Goal: Task Accomplishment & Management: Complete application form

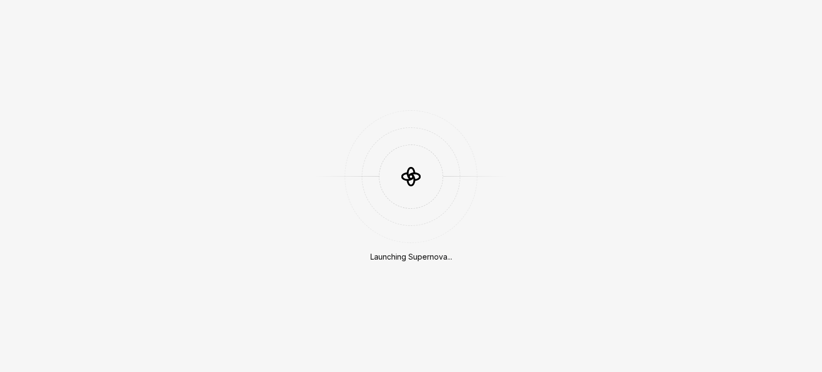
click at [368, 100] on div "Launching Supernova..." at bounding box center [411, 186] width 822 height 372
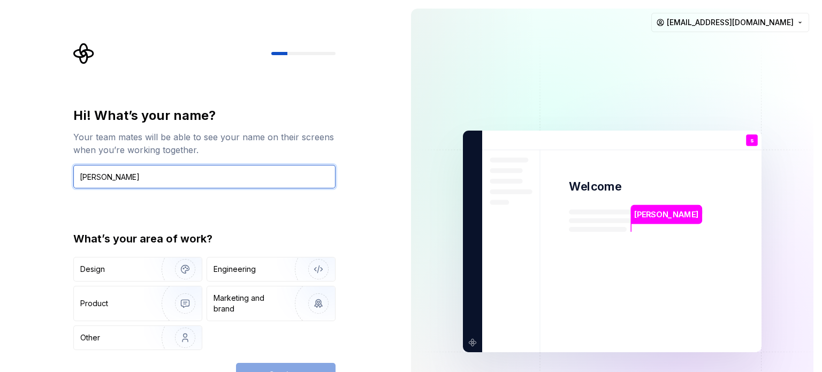
type input "[PERSON_NAME]"
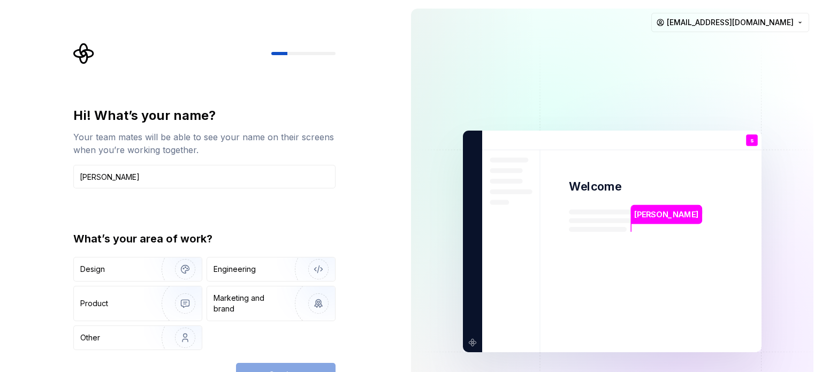
click at [342, 105] on div "Hi! What’s your name? Your team mates will be able to see your name on their sc…" at bounding box center [208, 215] width 282 height 344
click at [242, 275] on div "Engineering" at bounding box center [271, 269] width 128 height 24
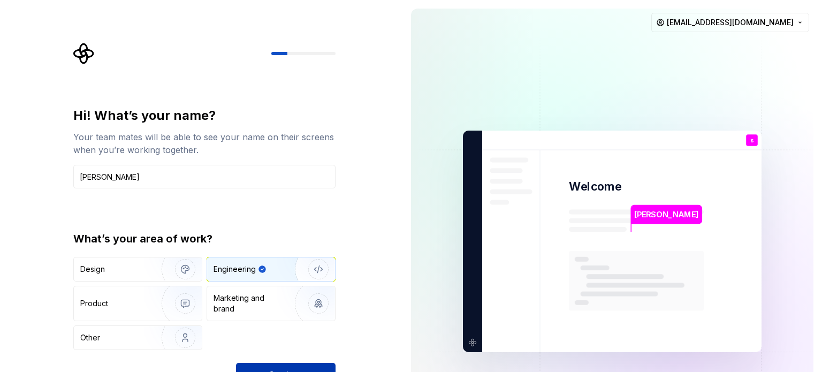
click at [282, 366] on button "Continue" at bounding box center [286, 375] width 100 height 24
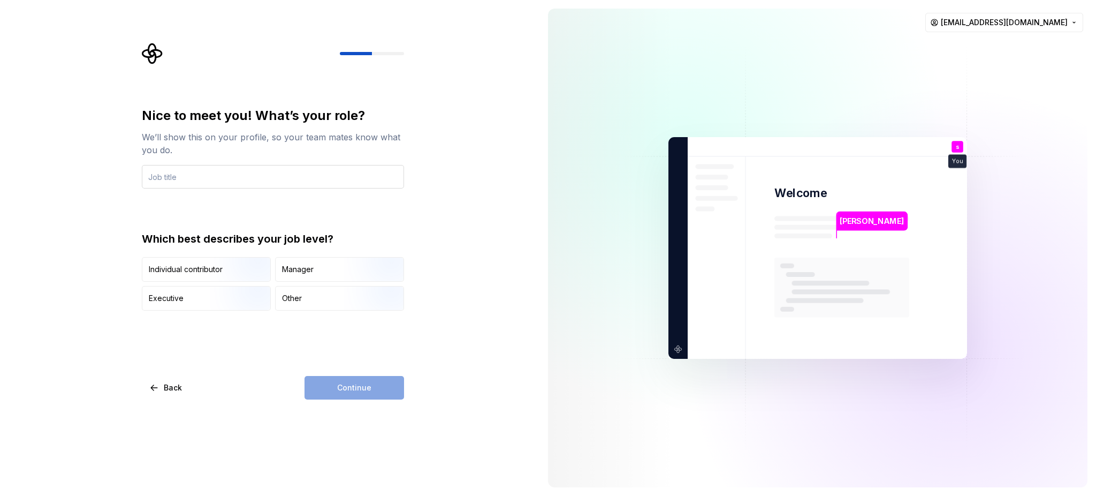
click at [386, 180] on input "text" at bounding box center [273, 177] width 262 height 24
type input "p"
type input "Eng"
click at [235, 267] on img "button" at bounding box center [244, 283] width 69 height 72
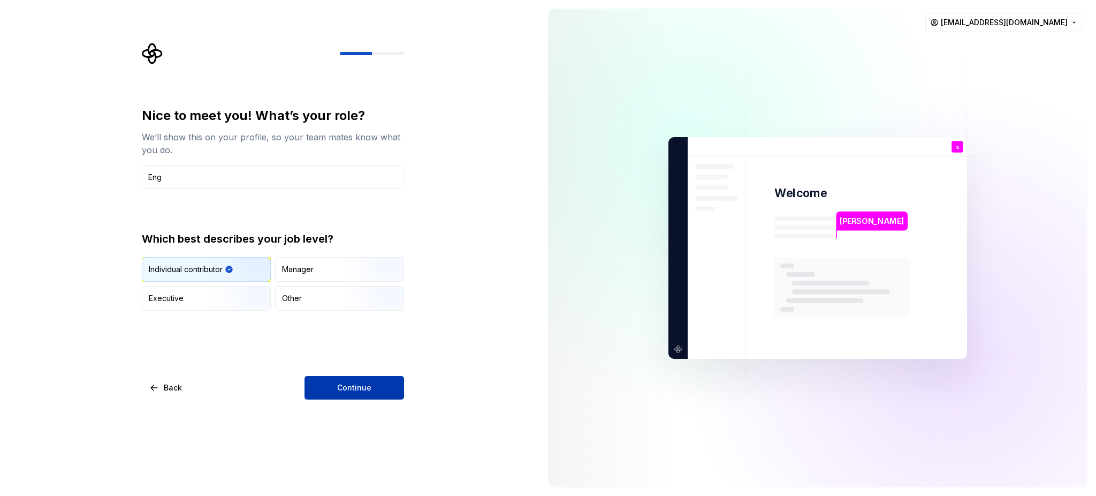
click at [370, 371] on button "Continue" at bounding box center [355, 388] width 100 height 24
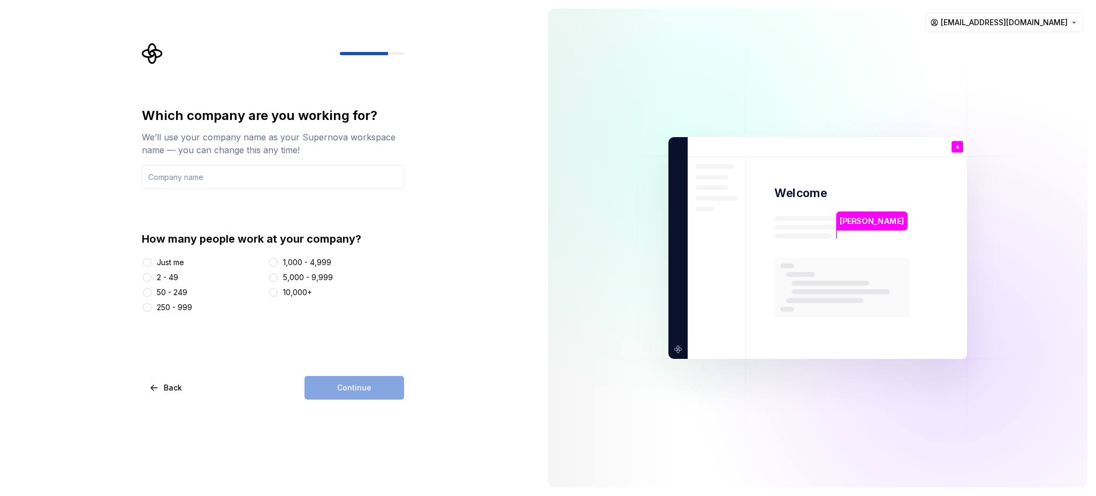
click at [180, 257] on div "Just me" at bounding box center [170, 262] width 27 height 11
click at [151, 258] on button "Just me" at bounding box center [147, 262] width 9 height 9
click at [355, 371] on div "Continue" at bounding box center [355, 388] width 100 height 24
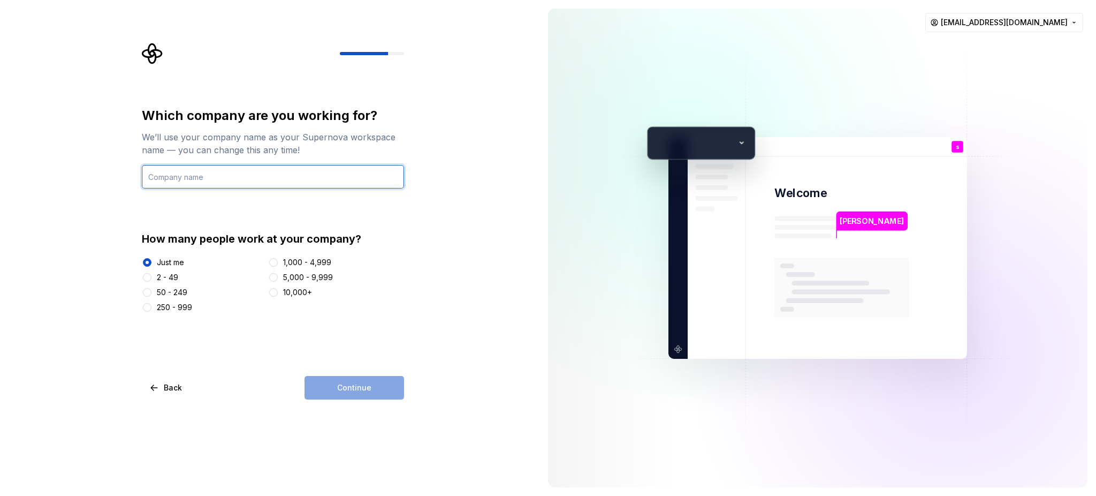
click at [277, 176] on input "text" at bounding box center [273, 177] width 262 height 24
type input "sa"
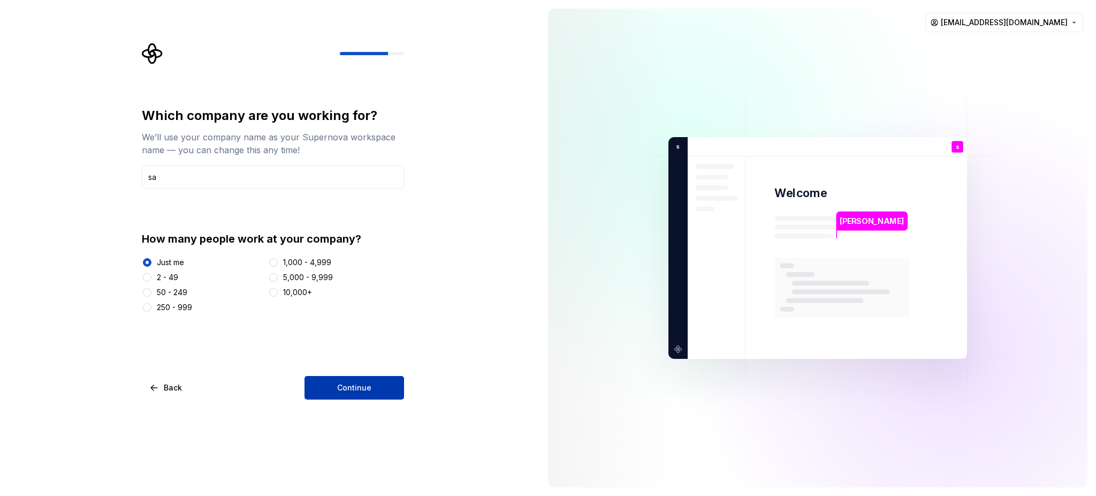
click at [369, 371] on span "Continue" at bounding box center [354, 387] width 34 height 11
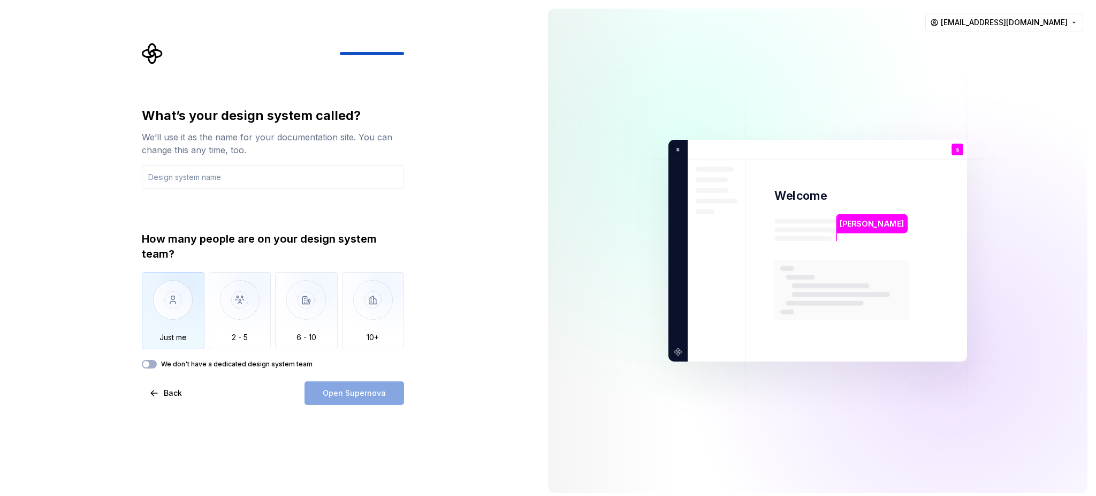
click at [170, 315] on img "button" at bounding box center [173, 308] width 63 height 72
click at [294, 176] on input "text" at bounding box center [273, 177] width 262 height 24
click at [358, 371] on button "Open Supernova" at bounding box center [355, 393] width 100 height 24
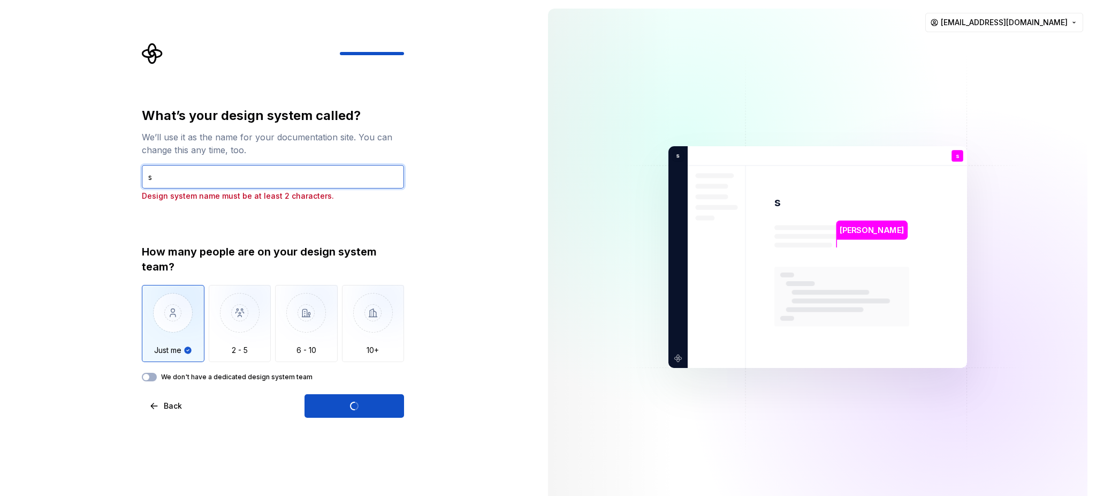
click at [384, 171] on input "s" at bounding box center [273, 177] width 262 height 24
type input "sa"
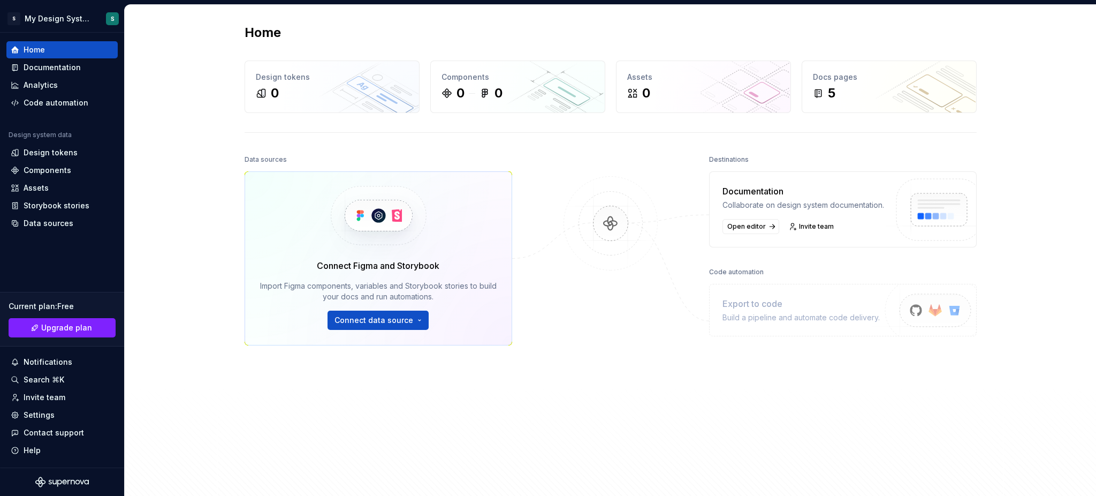
click at [356, 218] on img at bounding box center [378, 215] width 131 height 87
click at [57, 108] on div "Code automation" at bounding box center [56, 102] width 65 height 11
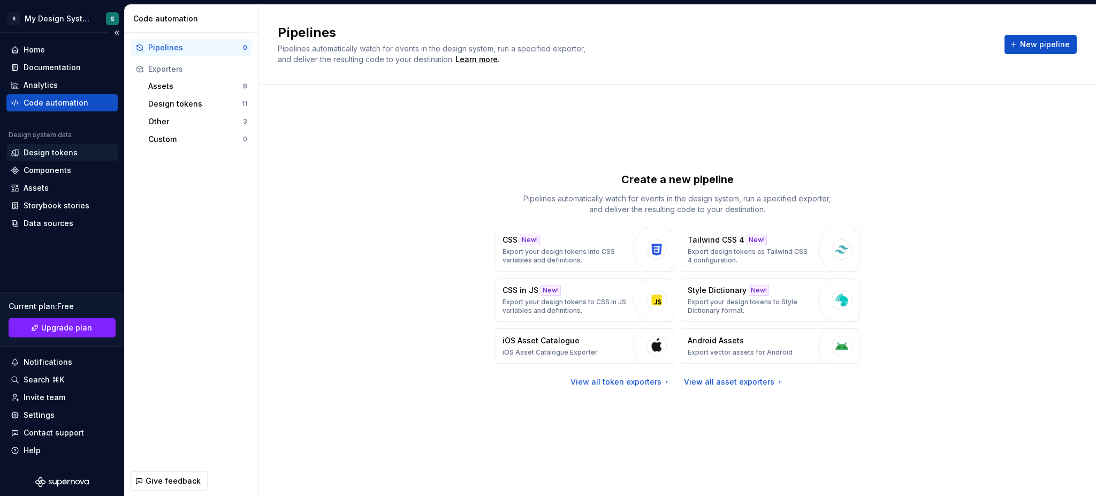
click at [55, 155] on div "Design tokens" at bounding box center [51, 152] width 54 height 11
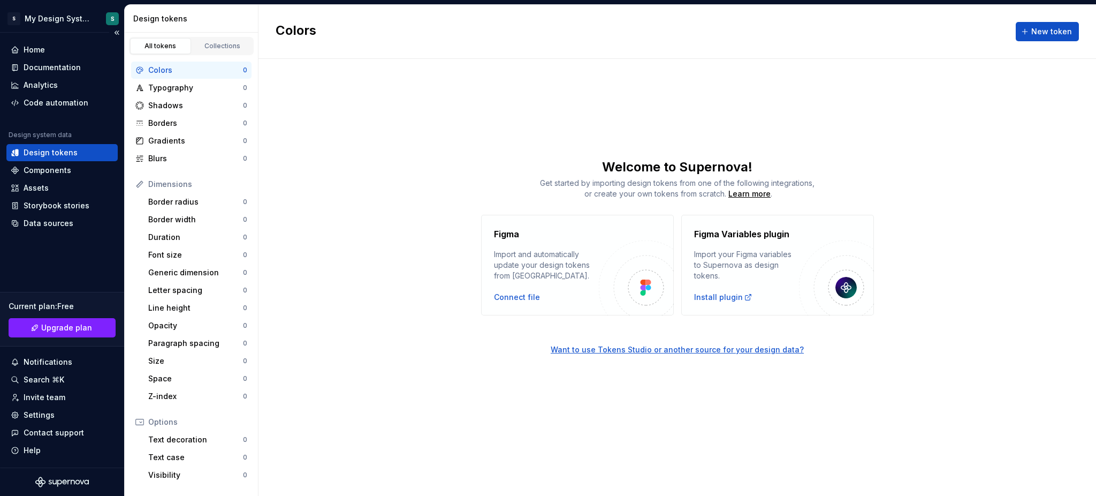
click at [44, 40] on div "Home Documentation Analytics Code automation Design system data Design tokens C…" at bounding box center [62, 250] width 124 height 435
click at [52, 49] on div "Home" at bounding box center [62, 49] width 103 height 11
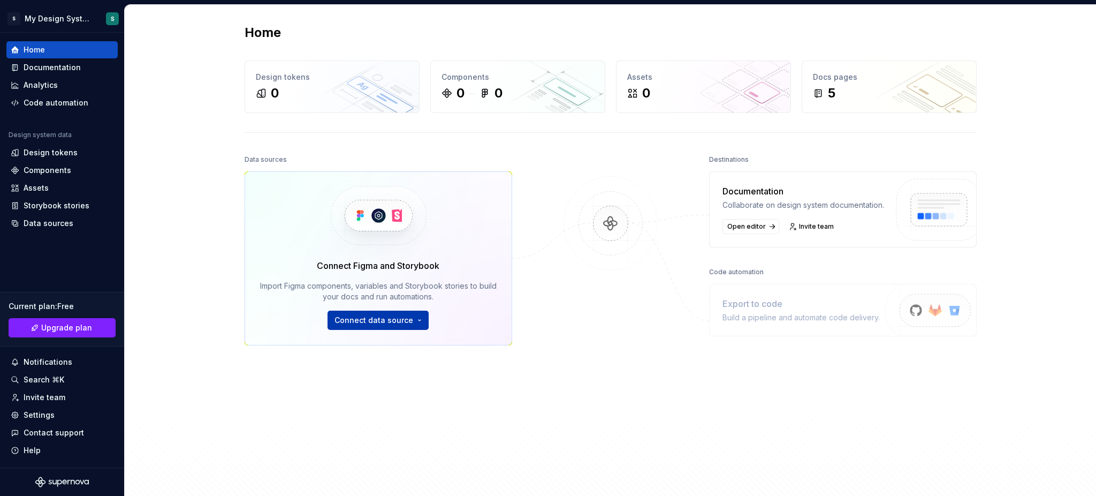
click at [382, 316] on html "S My Design System S Home Documentation Analytics Code automation Design system…" at bounding box center [548, 248] width 1096 height 496
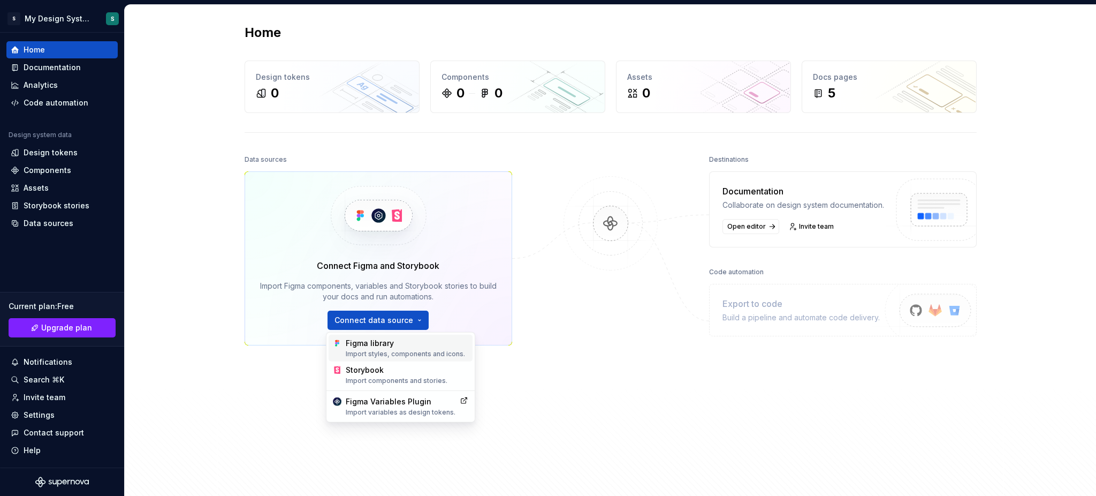
click at [400, 351] on div "Import styles, components and icons." at bounding box center [407, 354] width 123 height 9
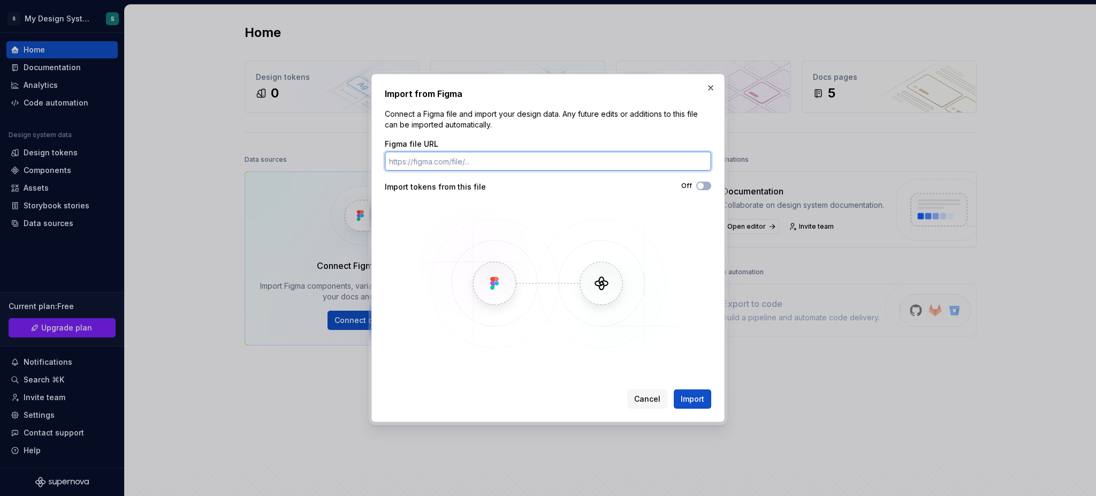
click at [608, 157] on input "Figma file URL" at bounding box center [548, 160] width 327 height 19
paste input "[URL][DOMAIN_NAME]"
type input "[URL][DOMAIN_NAME]"
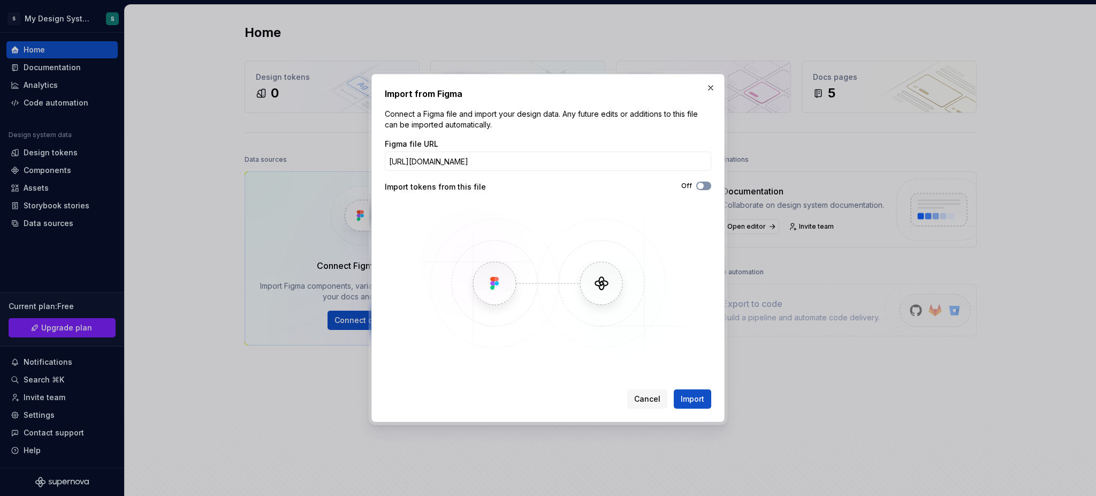
click at [703, 189] on button "Off" at bounding box center [703, 185] width 15 height 9
click at [689, 371] on button "Import" at bounding box center [692, 398] width 37 height 19
click at [692, 371] on span "Import" at bounding box center [693, 398] width 24 height 11
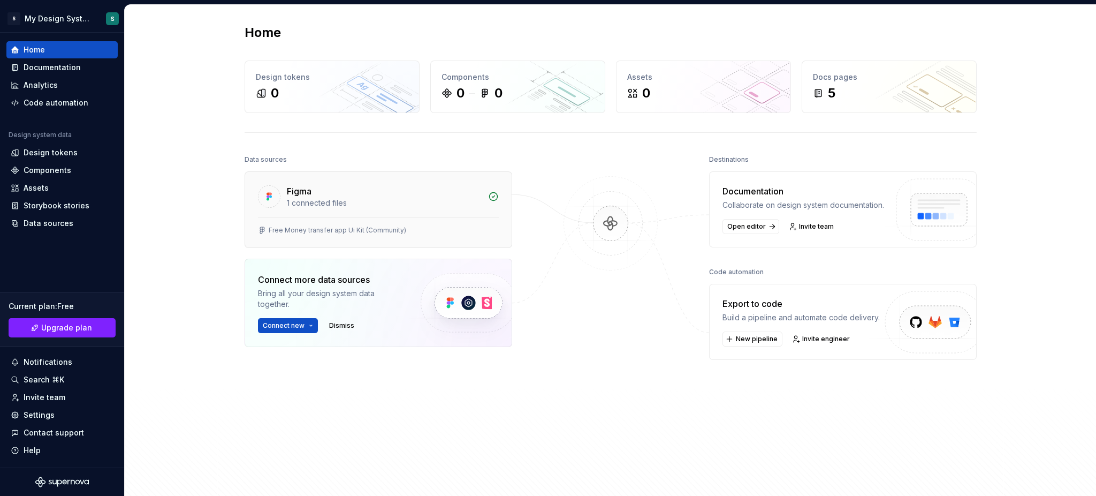
click at [394, 177] on div "Figma 1 connected files" at bounding box center [378, 194] width 267 height 45
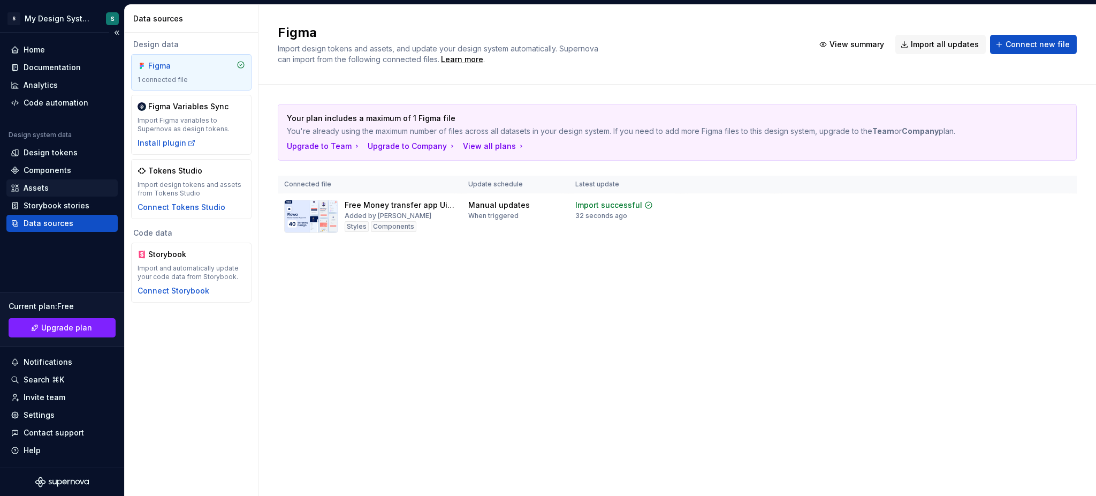
click at [56, 183] on div "Assets" at bounding box center [62, 188] width 103 height 11
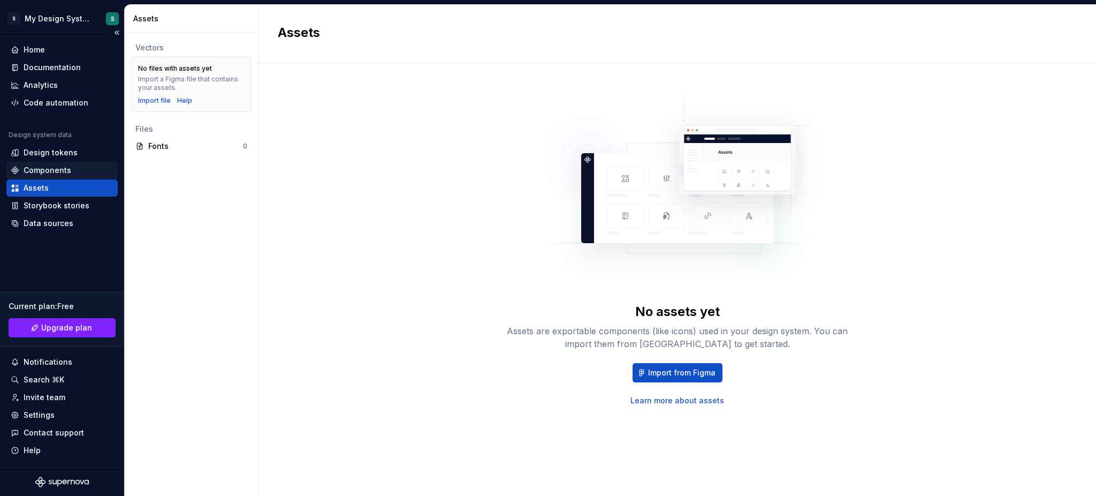
click at [62, 163] on div "Components" at bounding box center [61, 170] width 111 height 17
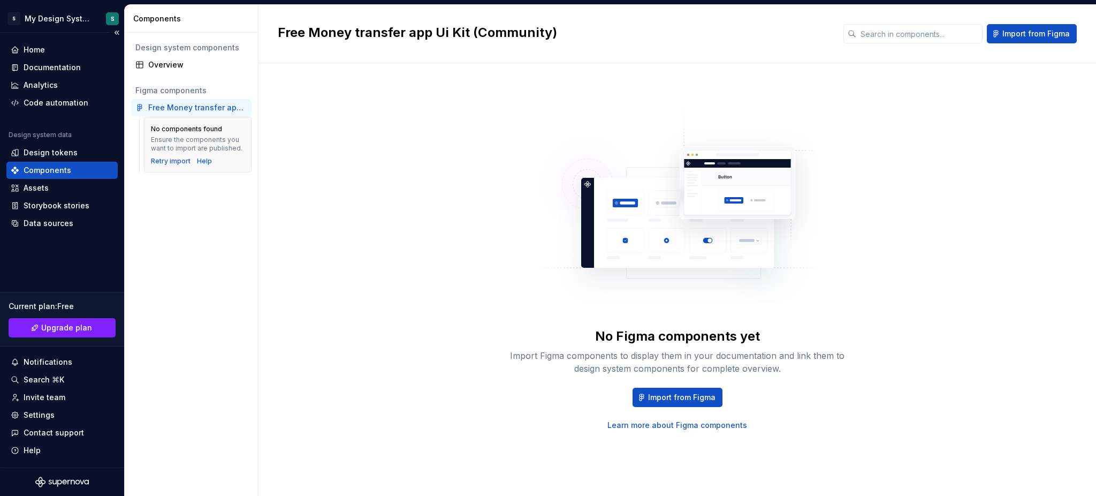
click at [58, 177] on div "Components" at bounding box center [61, 170] width 111 height 17
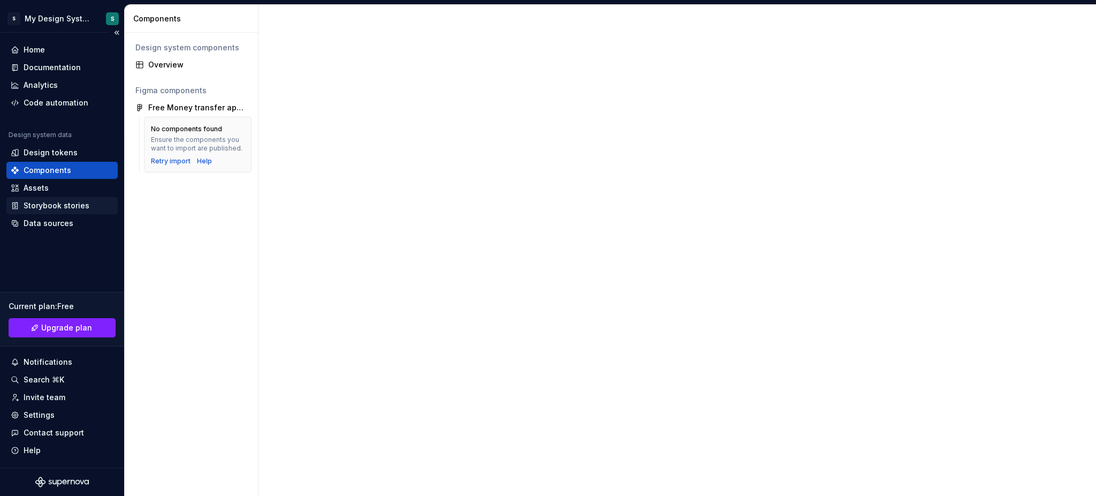
click at [65, 201] on div "Storybook stories" at bounding box center [57, 205] width 66 height 11
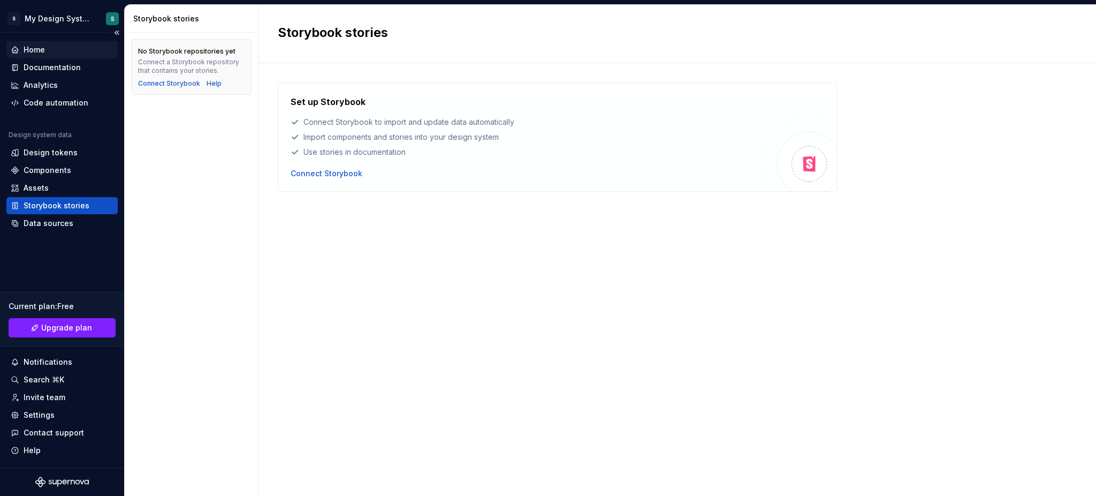
click at [53, 47] on div "Home" at bounding box center [62, 49] width 103 height 11
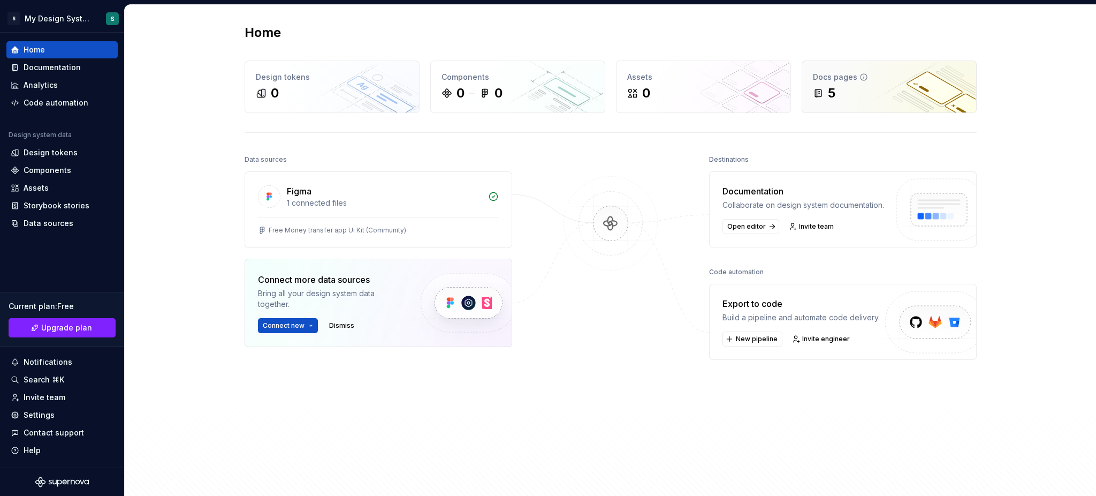
click at [822, 87] on div "5" at bounding box center [889, 93] width 153 height 17
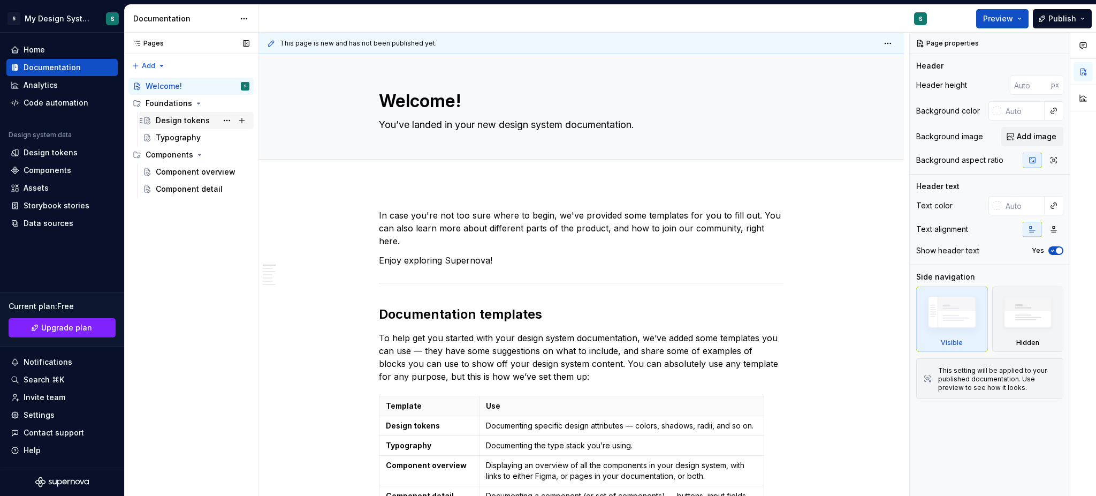
click at [193, 125] on div "Design tokens" at bounding box center [183, 120] width 54 height 11
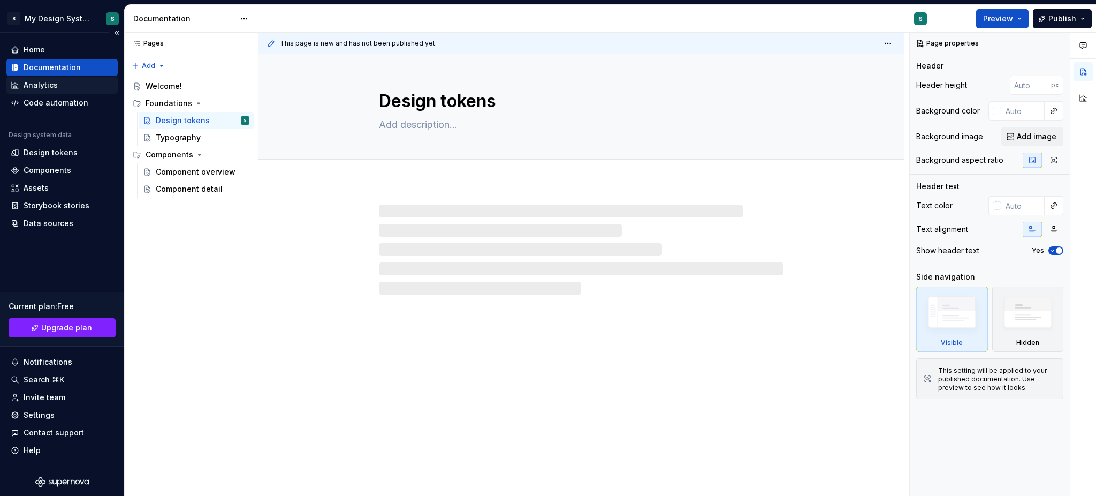
type textarea "*"
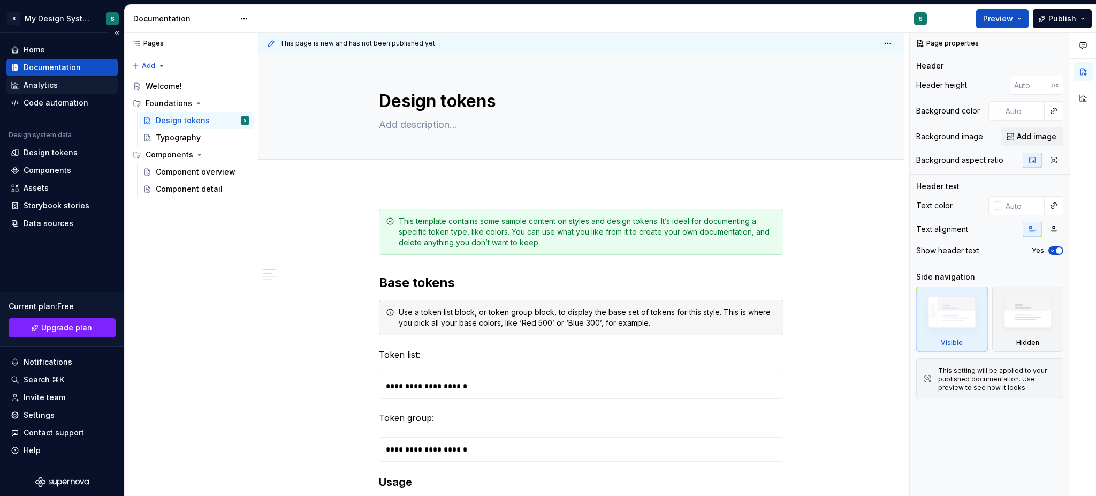
click at [72, 84] on div "Analytics" at bounding box center [62, 85] width 103 height 11
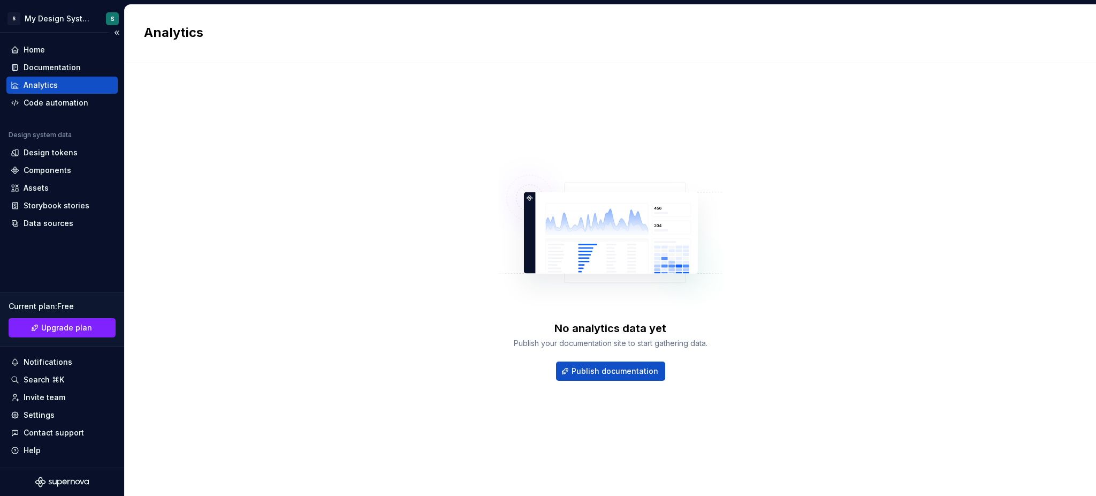
click at [59, 85] on div "Analytics" at bounding box center [62, 85] width 103 height 11
click at [70, 101] on div "Code automation" at bounding box center [56, 102] width 65 height 11
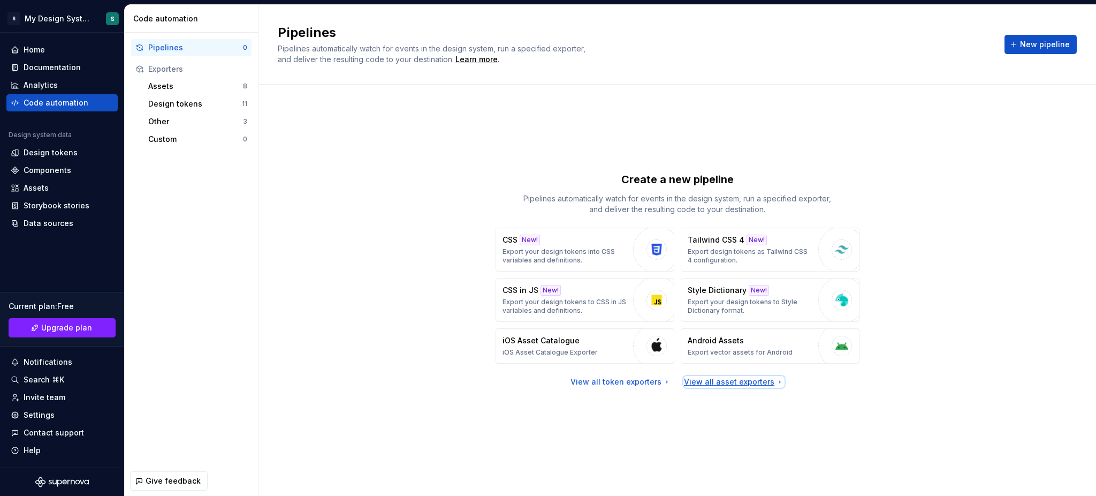
click at [712, 371] on div "View all asset exporters" at bounding box center [734, 381] width 100 height 11
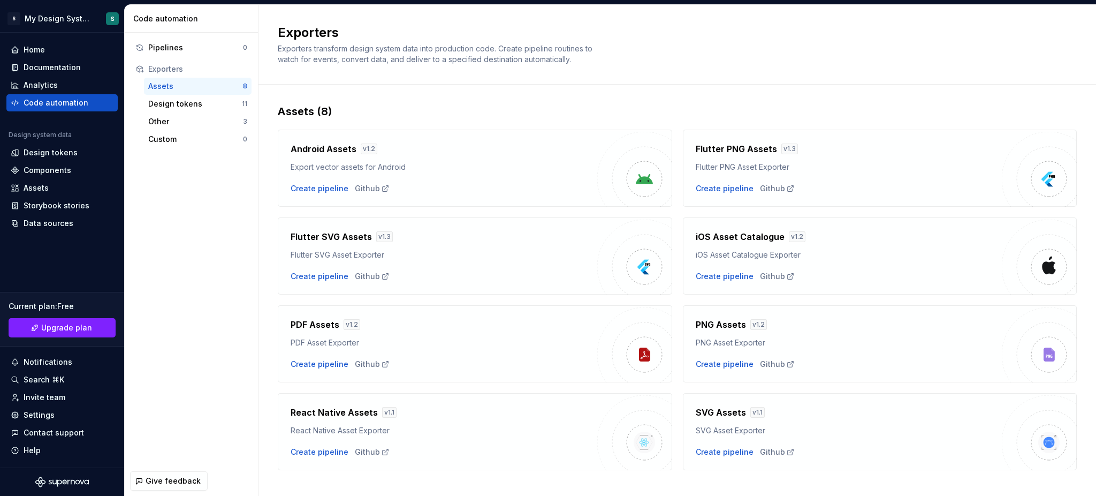
click at [737, 50] on div "Exporters Exporters transform design system data into production code. Create p…" at bounding box center [671, 44] width 786 height 41
click at [189, 102] on div "Design tokens" at bounding box center [195, 103] width 94 height 11
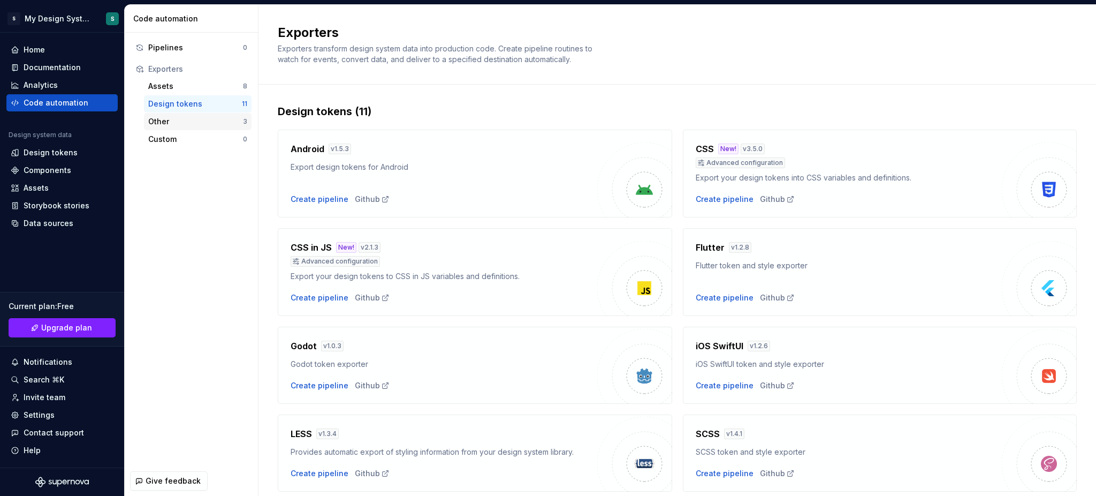
click at [175, 127] on div "Other 3" at bounding box center [198, 121] width 108 height 17
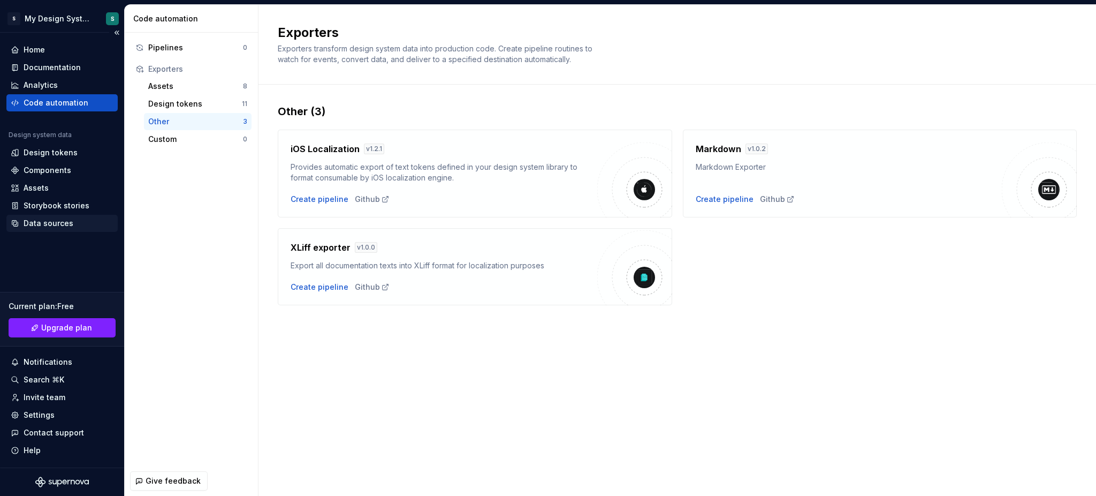
click at [69, 225] on div "Data sources" at bounding box center [49, 223] width 50 height 11
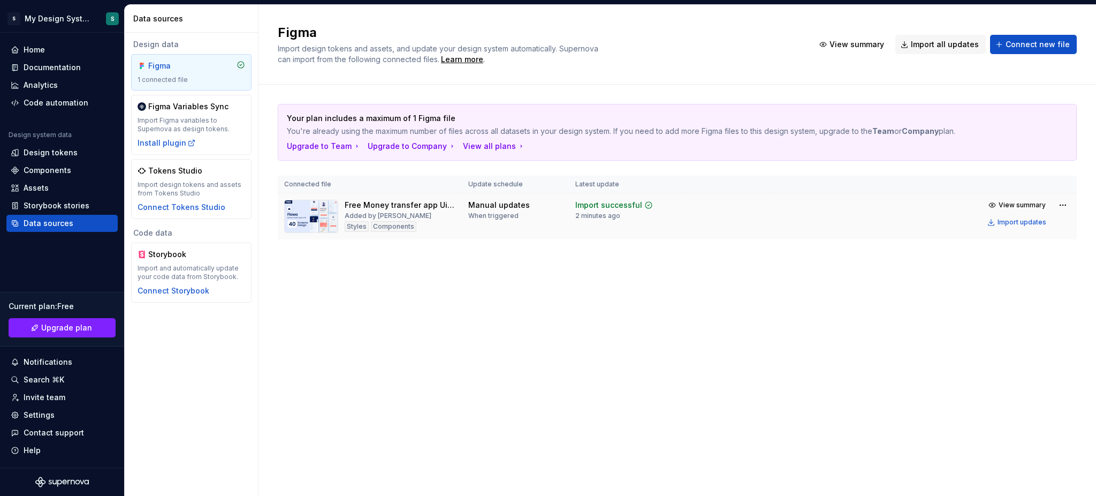
click at [338, 213] on div "Free Money transfer app Ui Kit (Community) Added by [PERSON_NAME] Components" at bounding box center [369, 216] width 171 height 33
click at [468, 217] on div "When triggered" at bounding box center [493, 215] width 50 height 9
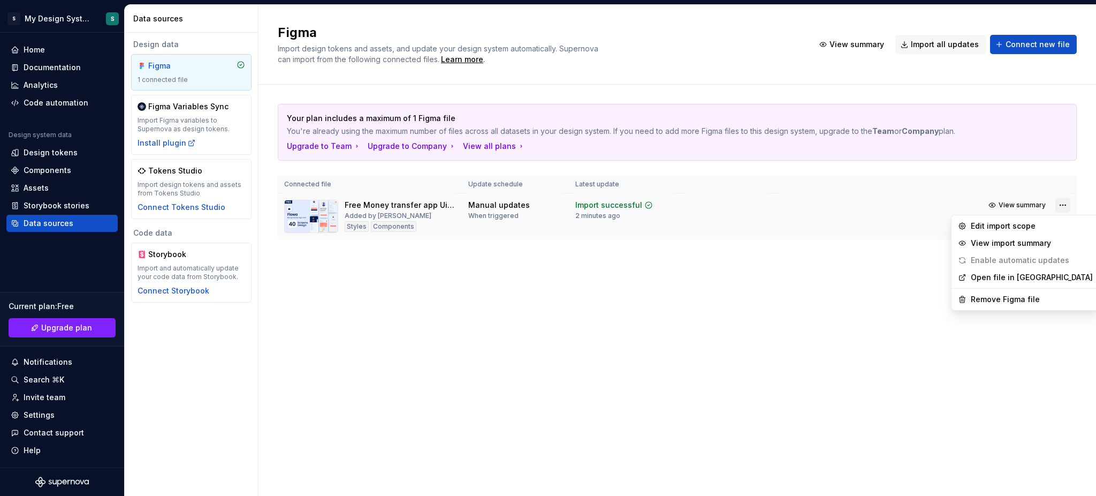
click at [822, 202] on html "S My Design System S Home Documentation Analytics Code automation Design system…" at bounding box center [548, 248] width 1096 height 496
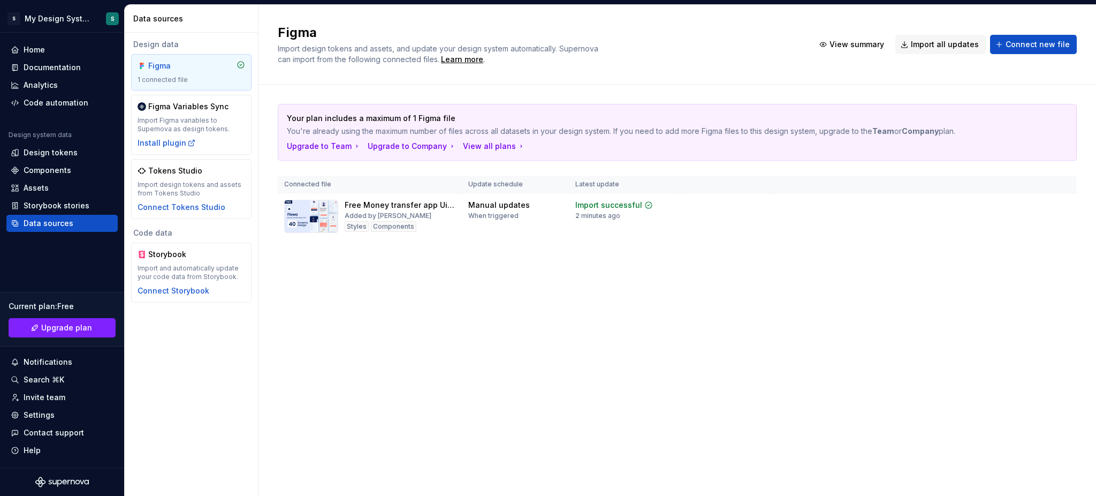
click at [701, 330] on html "S My Design System S Home Documentation Analytics Code automation Design system…" at bounding box center [548, 248] width 1096 height 496
